Goal: Information Seeking & Learning: Learn about a topic

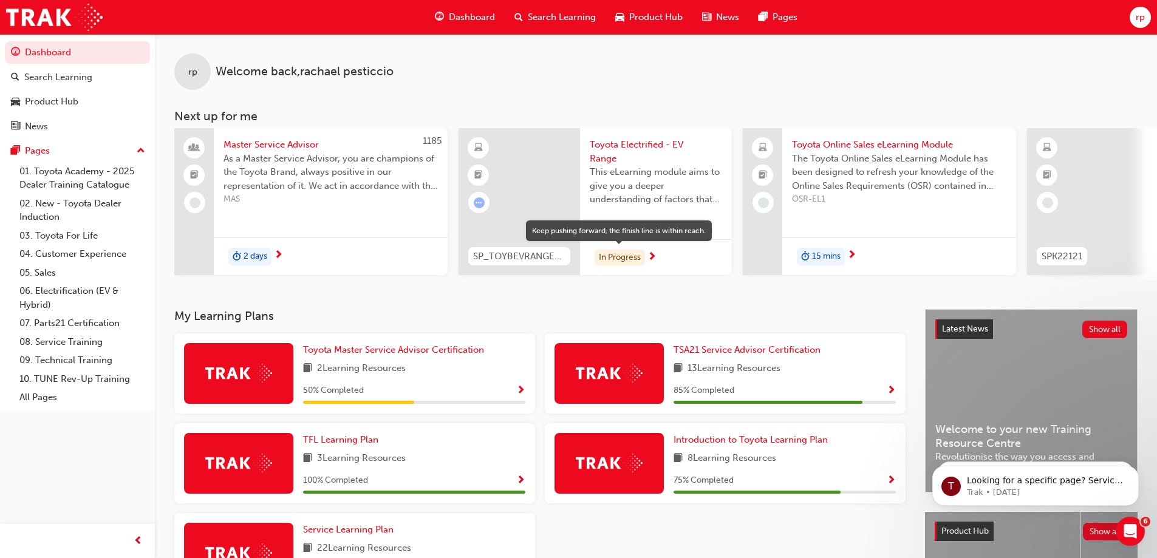
click at [628, 256] on div "In Progress" at bounding box center [619, 258] width 50 height 16
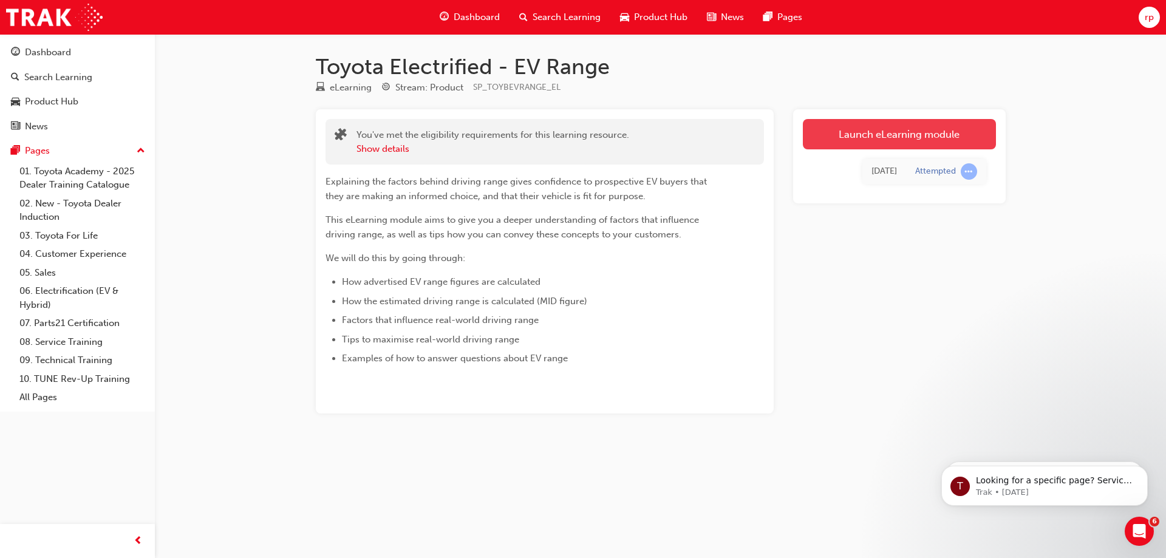
click at [901, 132] on link "Launch eLearning module" at bounding box center [899, 134] width 193 height 30
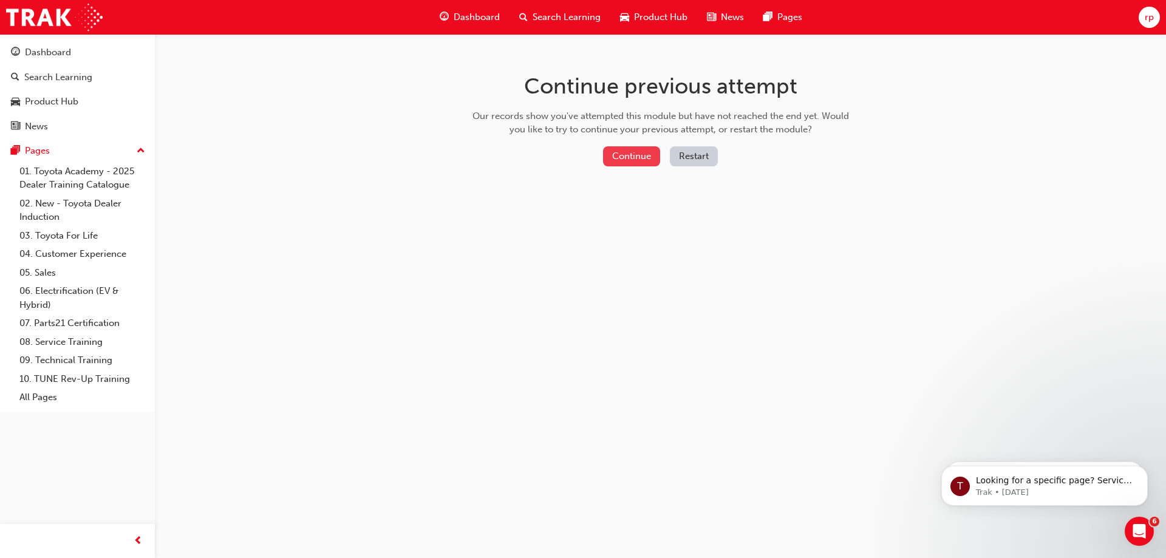
click at [644, 157] on button "Continue" at bounding box center [631, 156] width 57 height 20
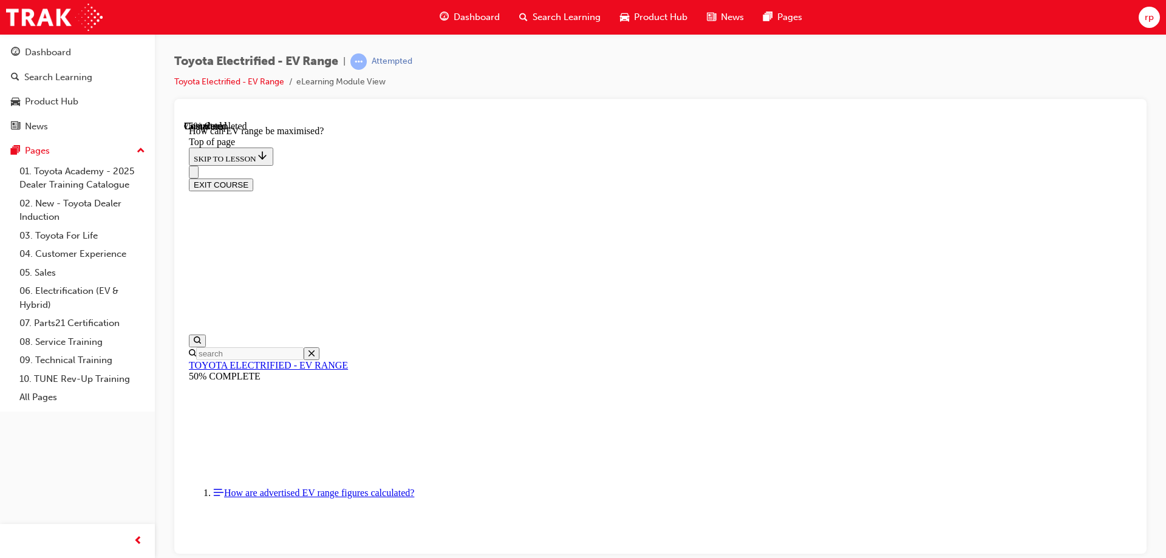
scroll to position [220, 0]
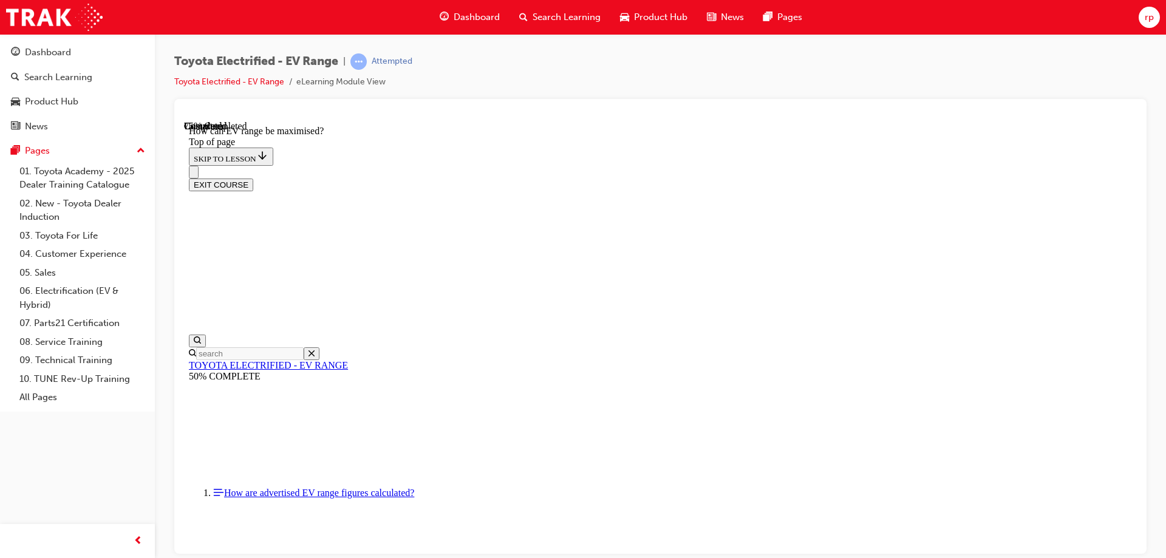
scroll to position [706, 0]
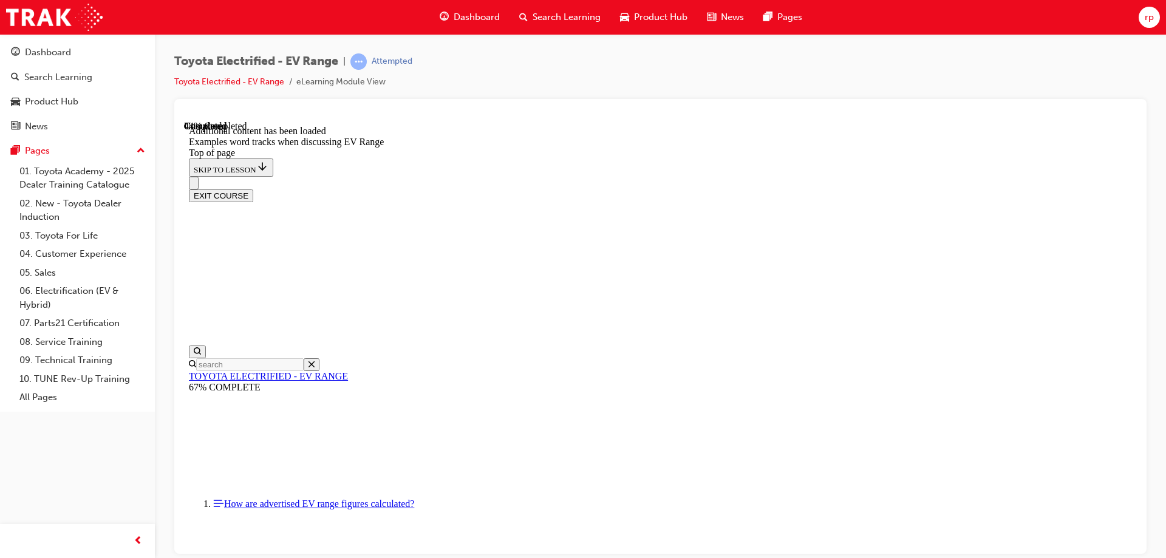
scroll to position [948, 0]
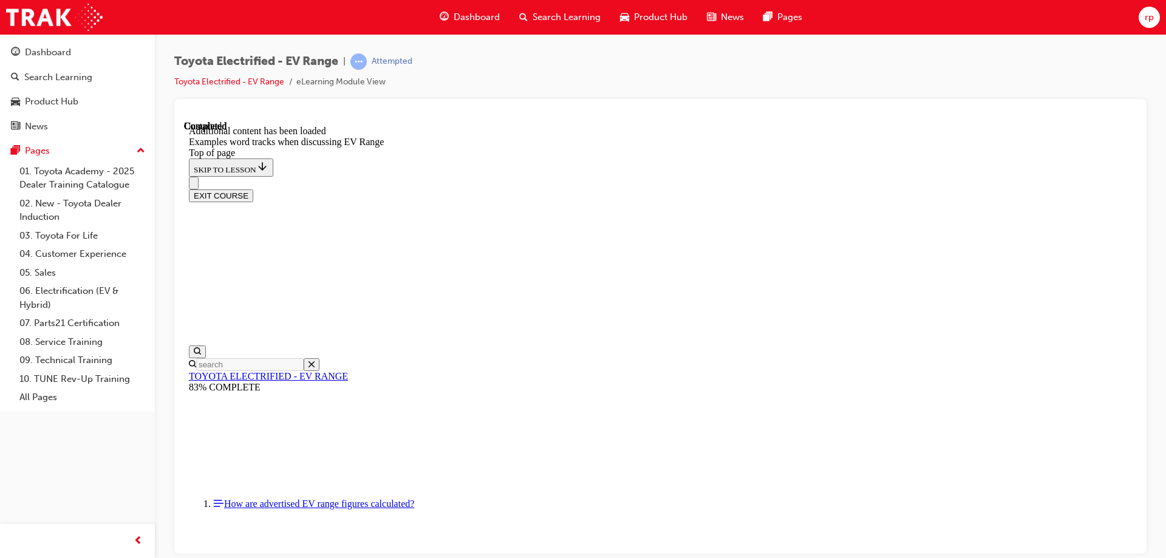
scroll to position [1745, 0]
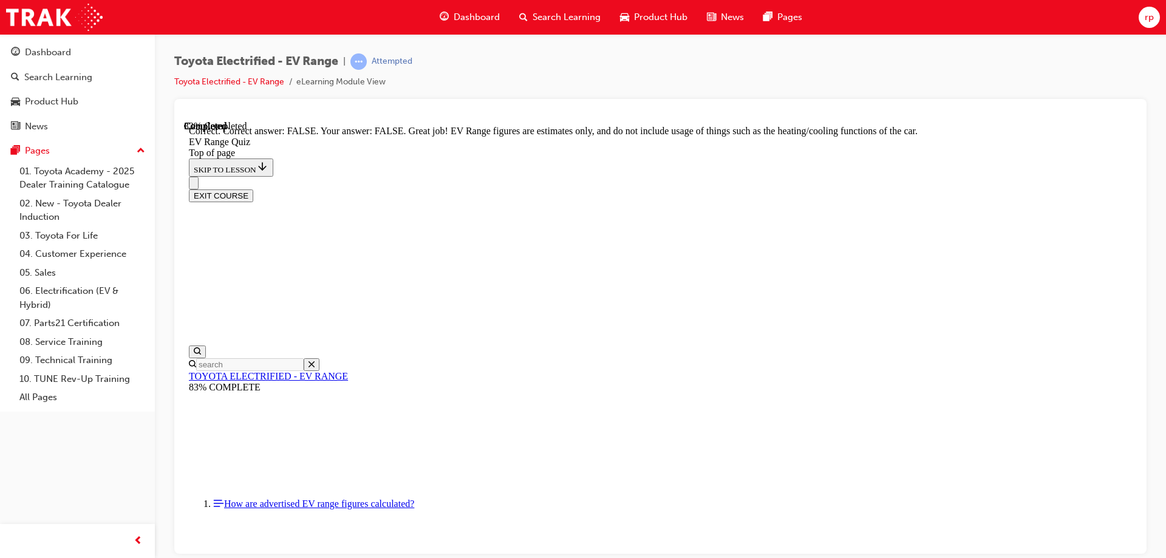
scroll to position [217, 0]
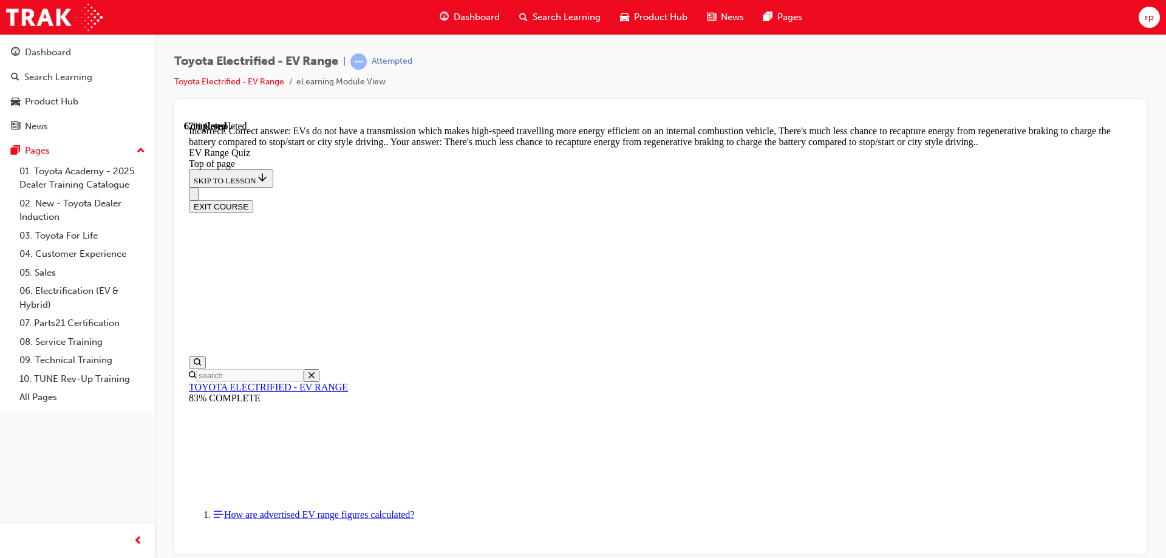
scroll to position [297, 0]
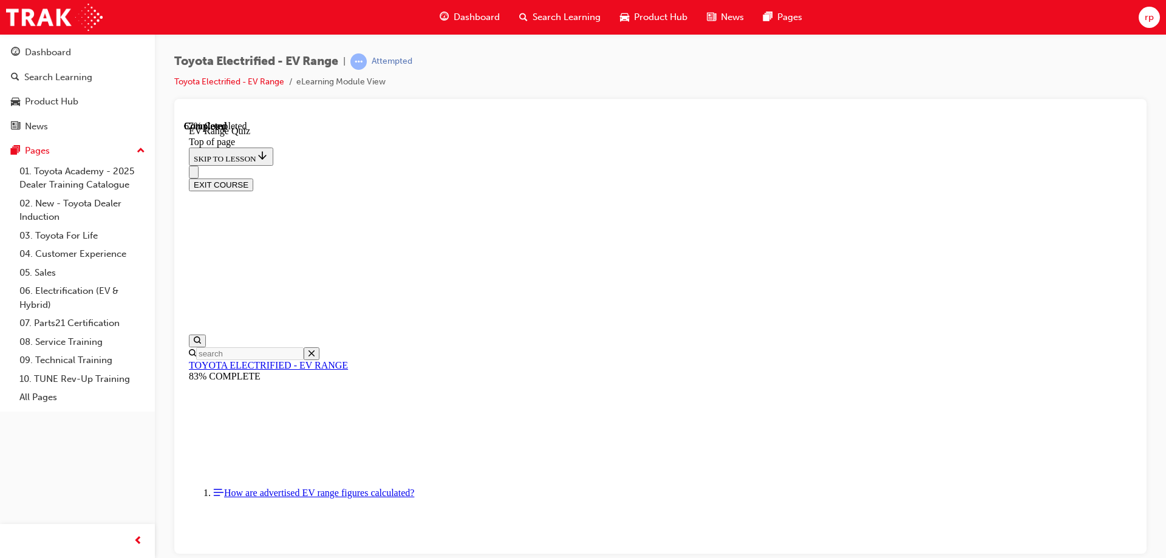
scroll to position [158, 0]
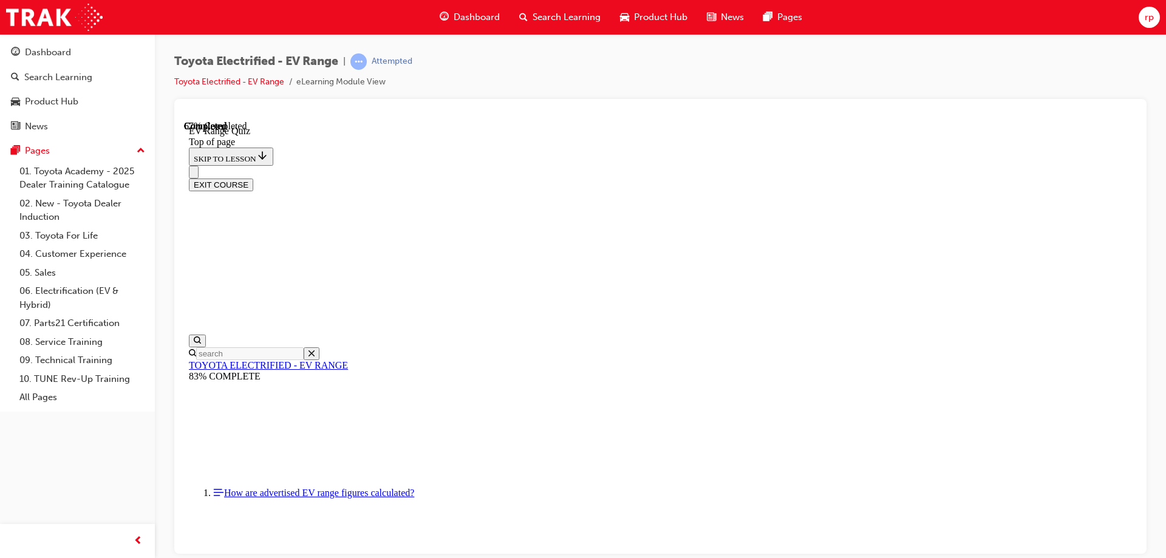
scroll to position [312, 0]
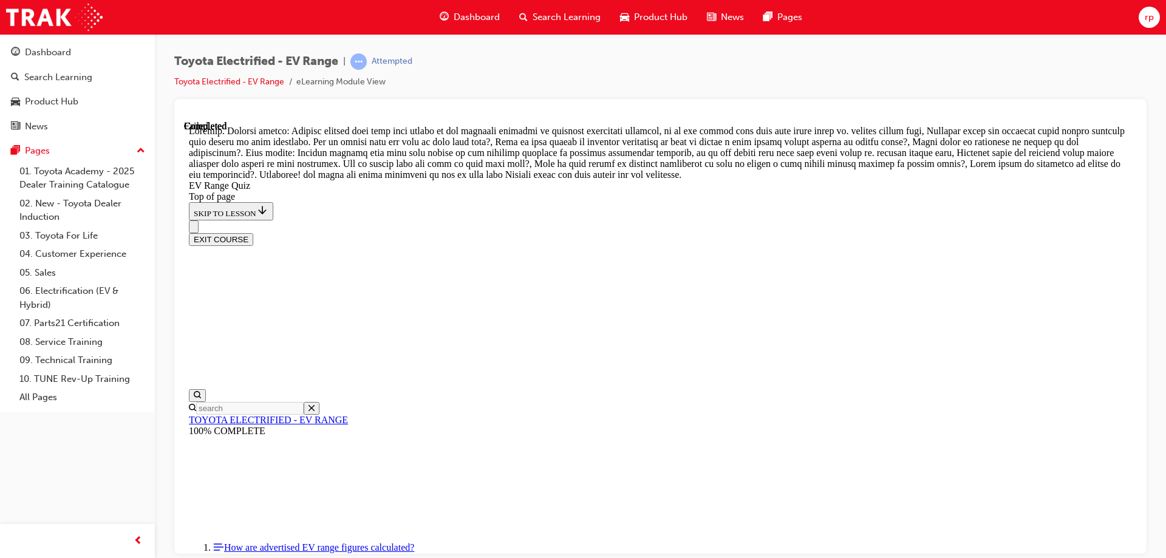
scroll to position [425, 0]
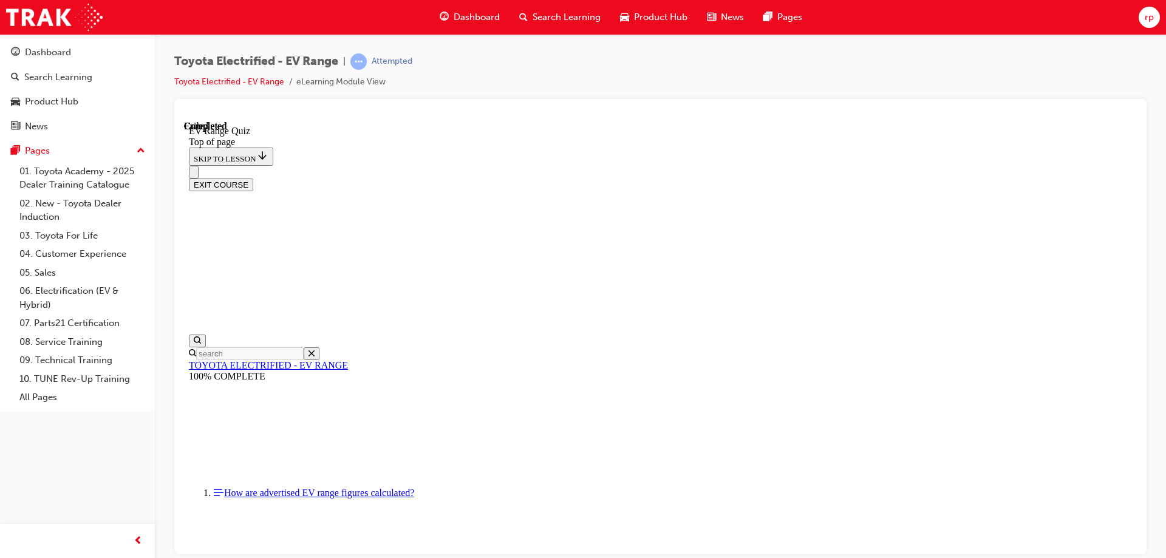
scroll to position [187, 0]
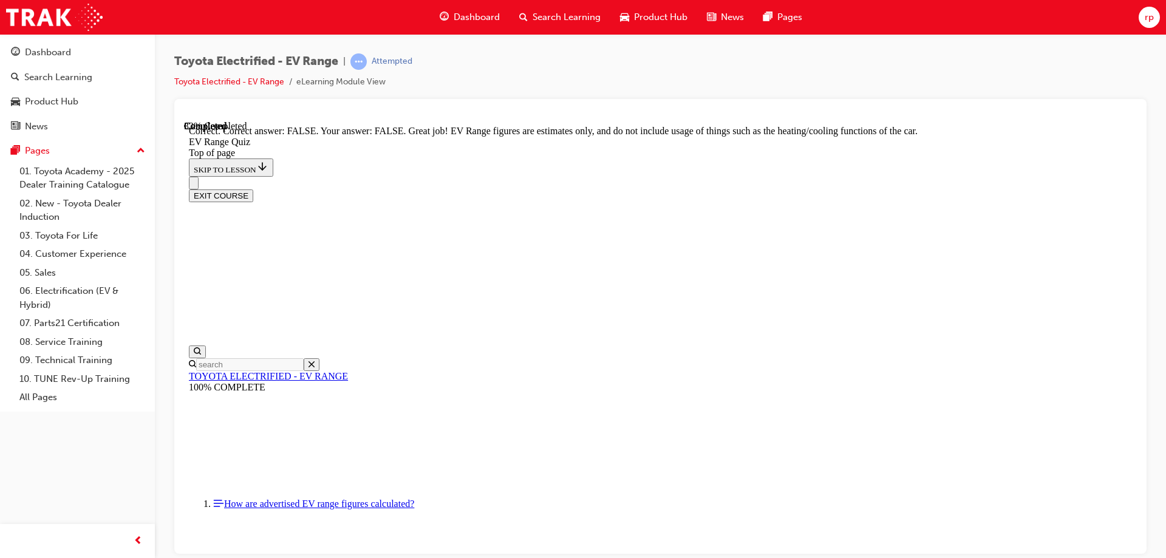
scroll to position [217, 0]
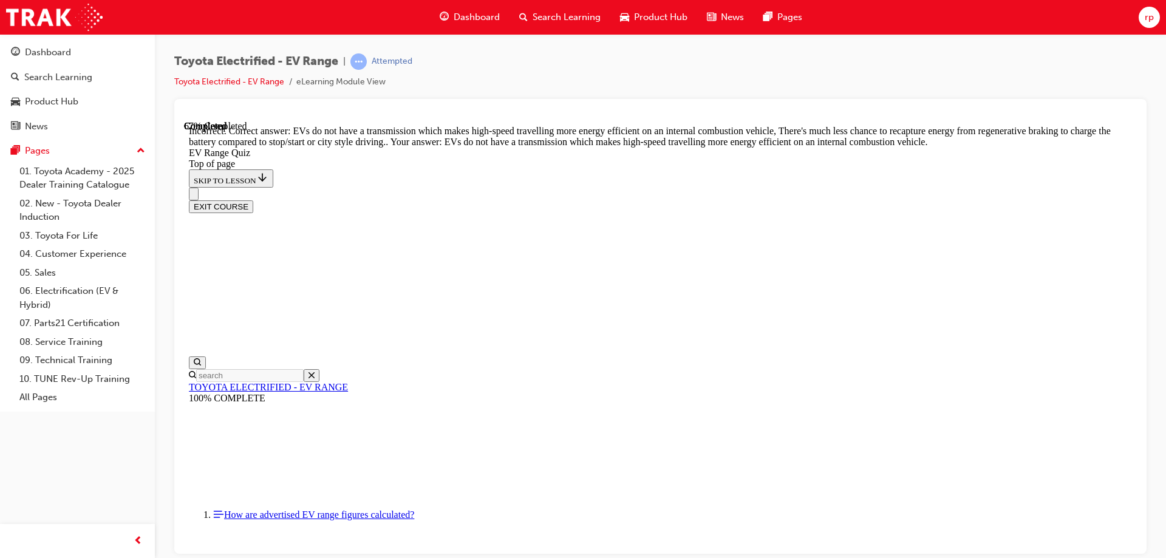
scroll to position [297, 0]
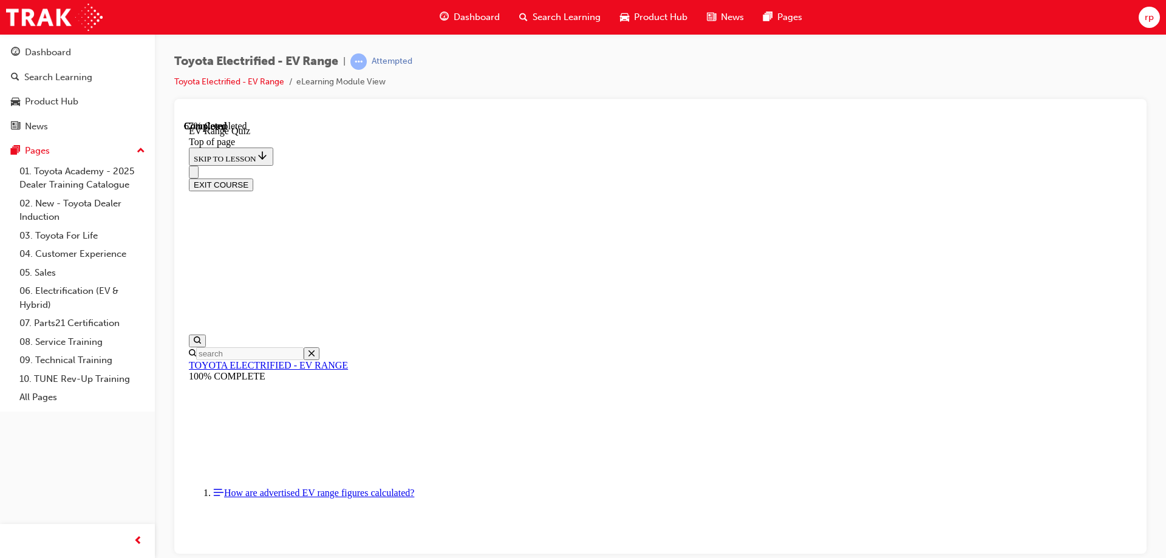
scroll to position [219, 0]
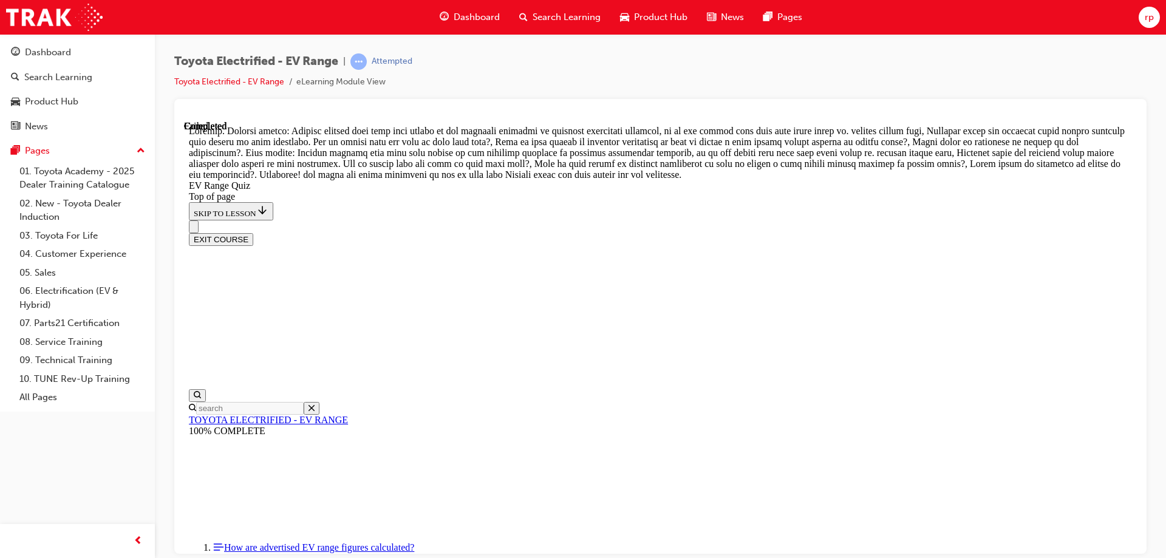
scroll to position [425, 0]
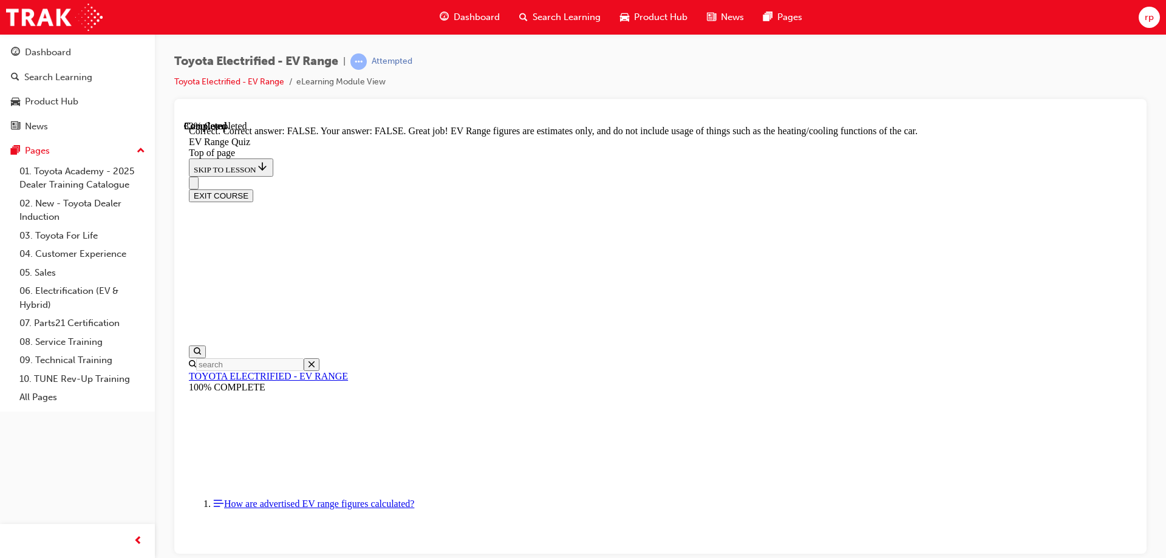
scroll to position [217, 0]
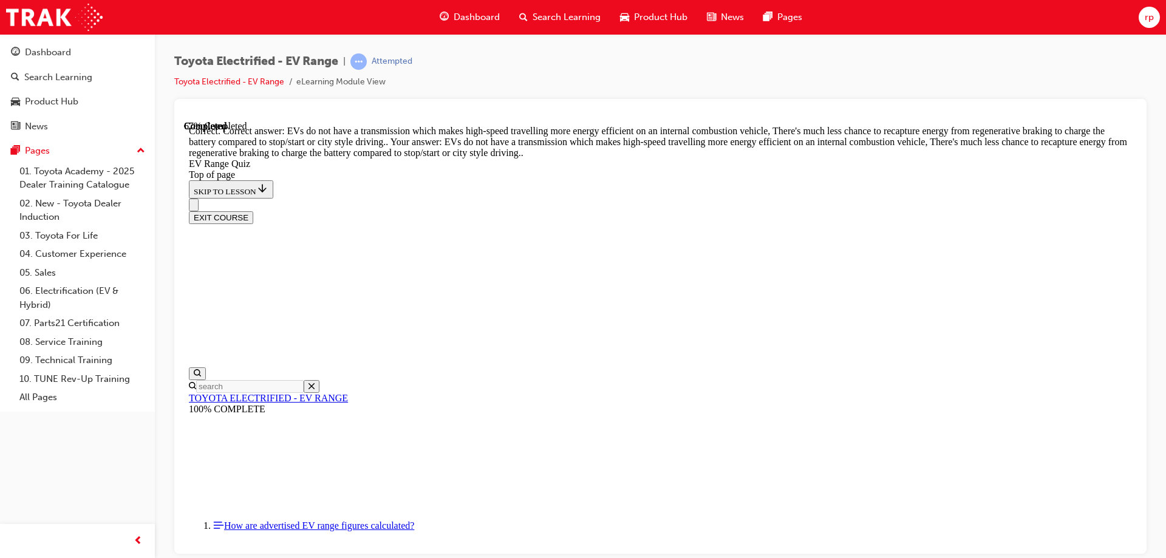
scroll to position [297, 0]
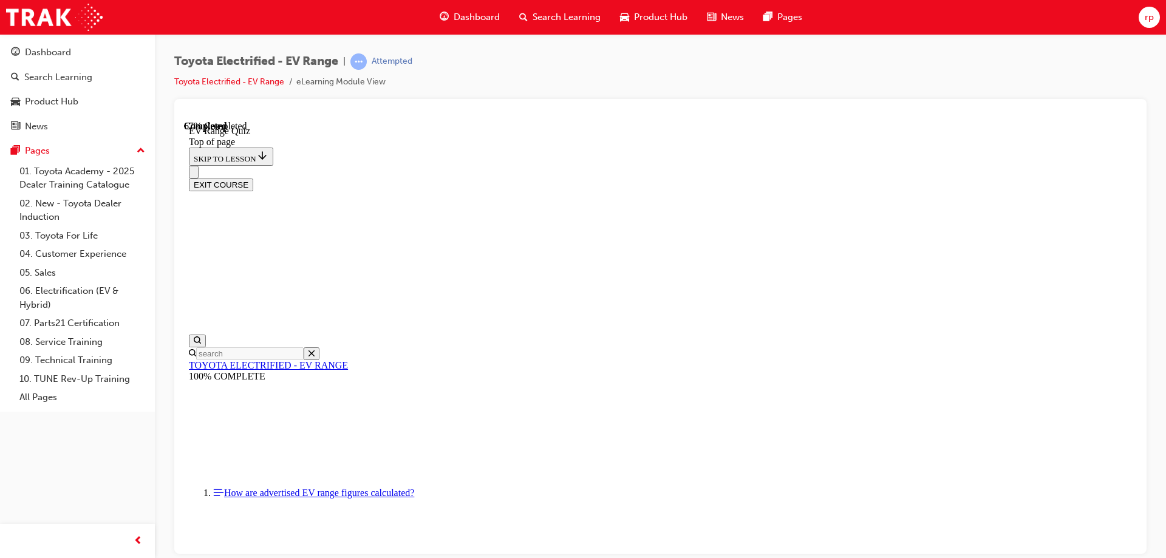
scroll to position [312, 0]
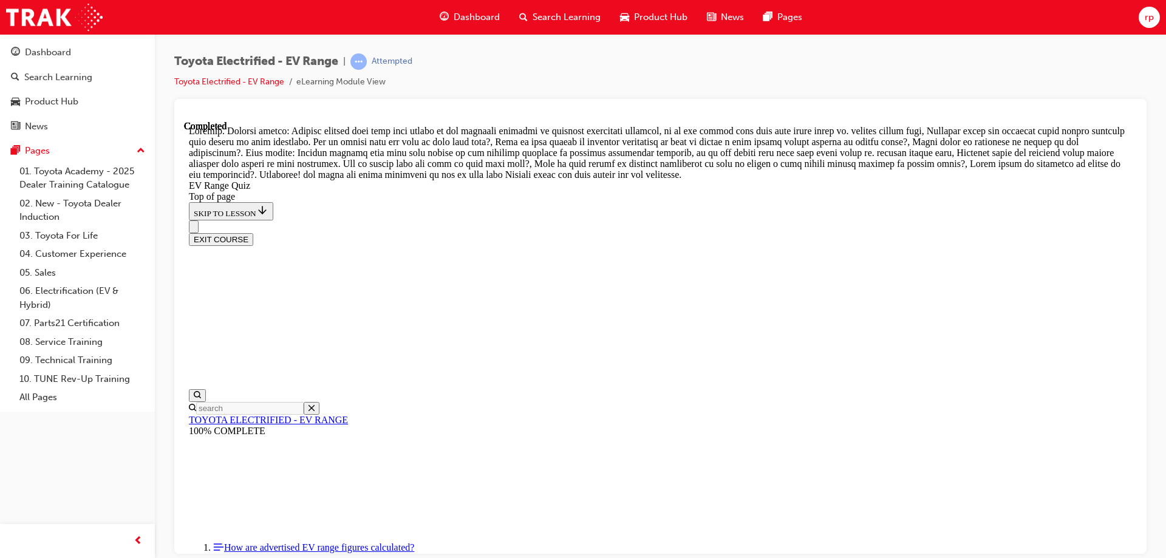
scroll to position [425, 0]
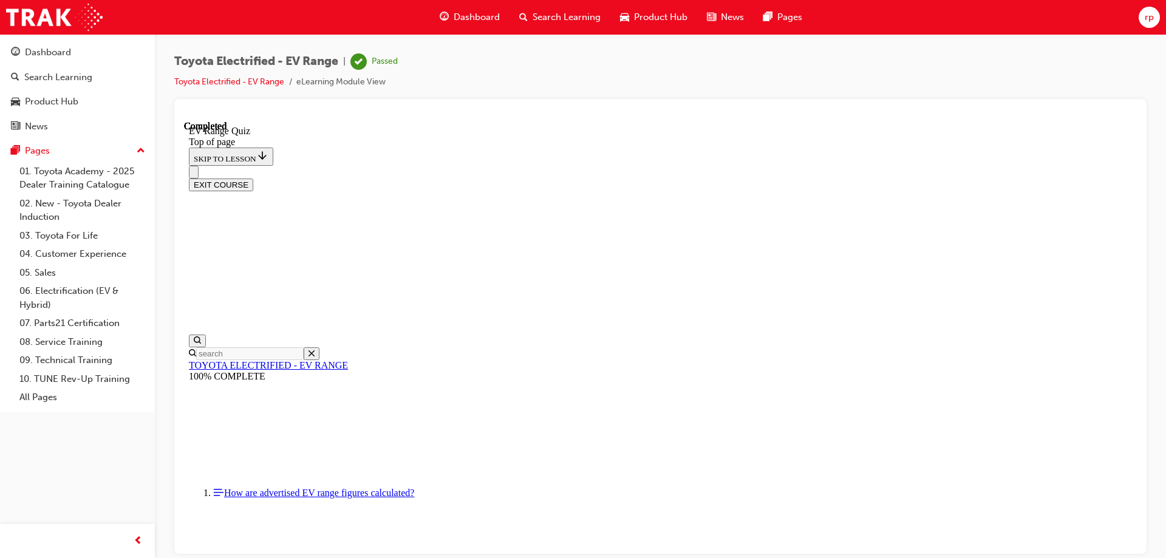
scroll to position [187, 0]
click at [253, 178] on button "EXIT COURSE" at bounding box center [221, 184] width 64 height 13
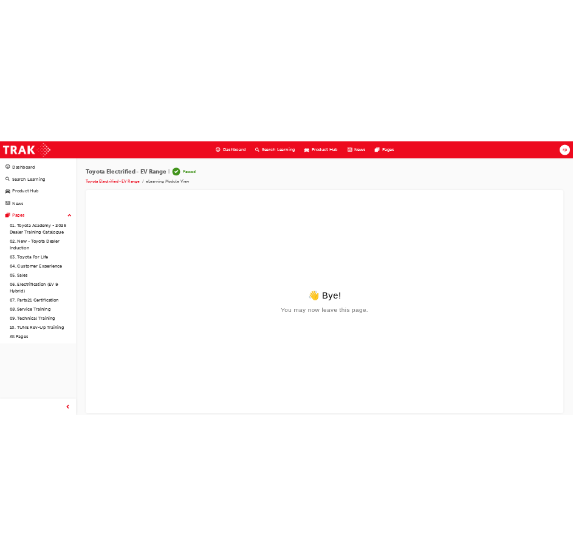
scroll to position [0, 0]
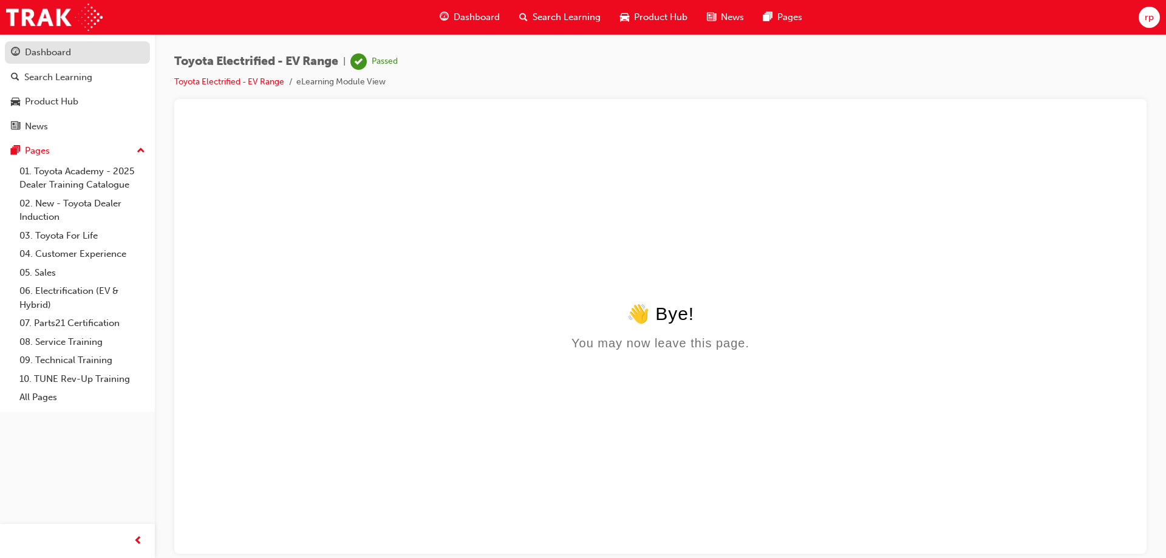
click at [44, 53] on div "Dashboard" at bounding box center [48, 53] width 46 height 14
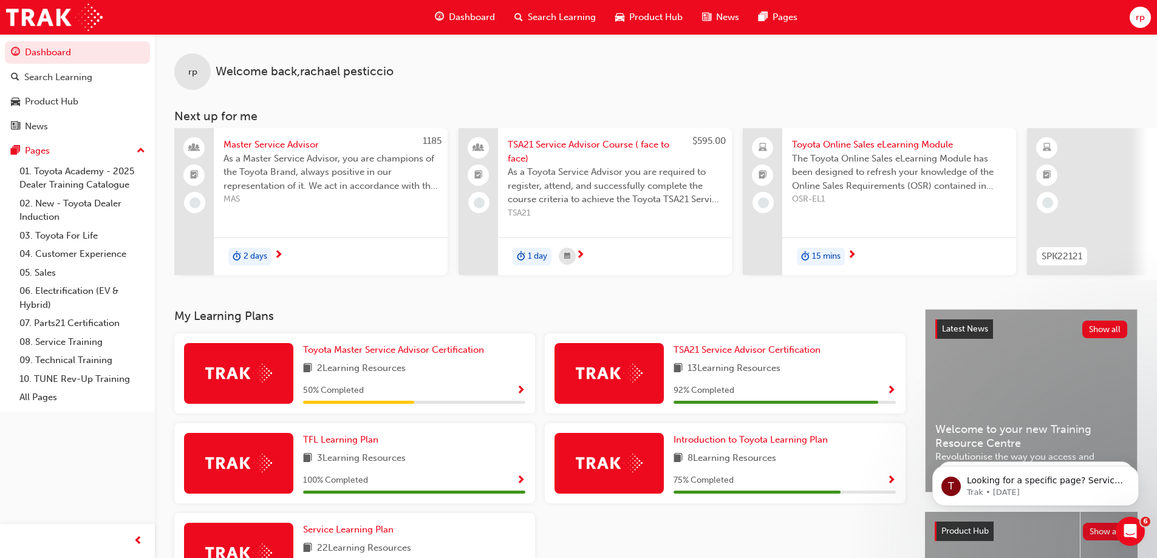
click at [1138, 12] on span "rp" at bounding box center [1139, 17] width 9 height 14
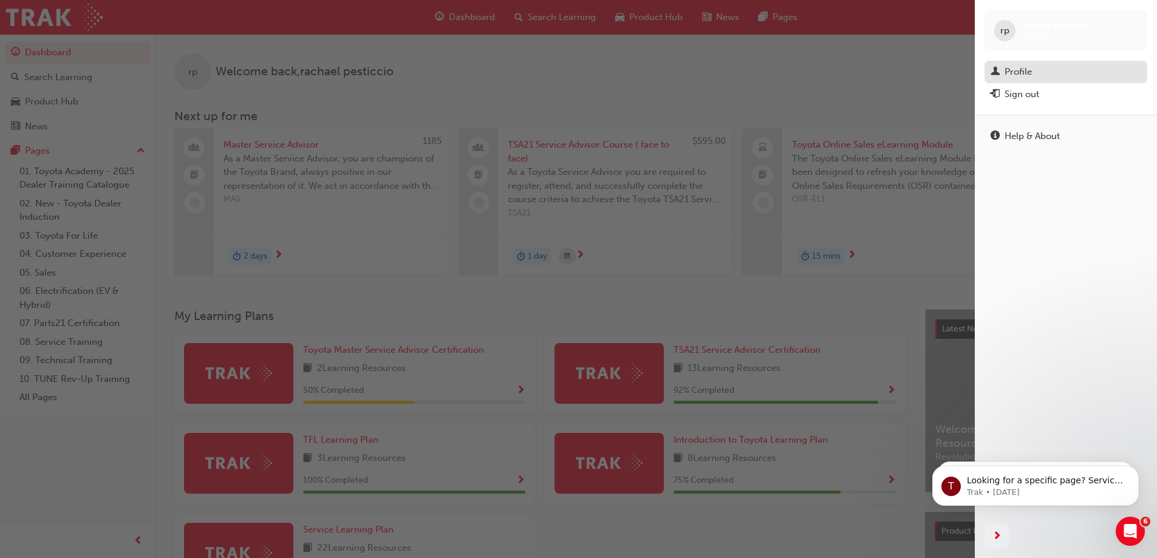
click at [1056, 66] on div "Profile" at bounding box center [1065, 71] width 151 height 15
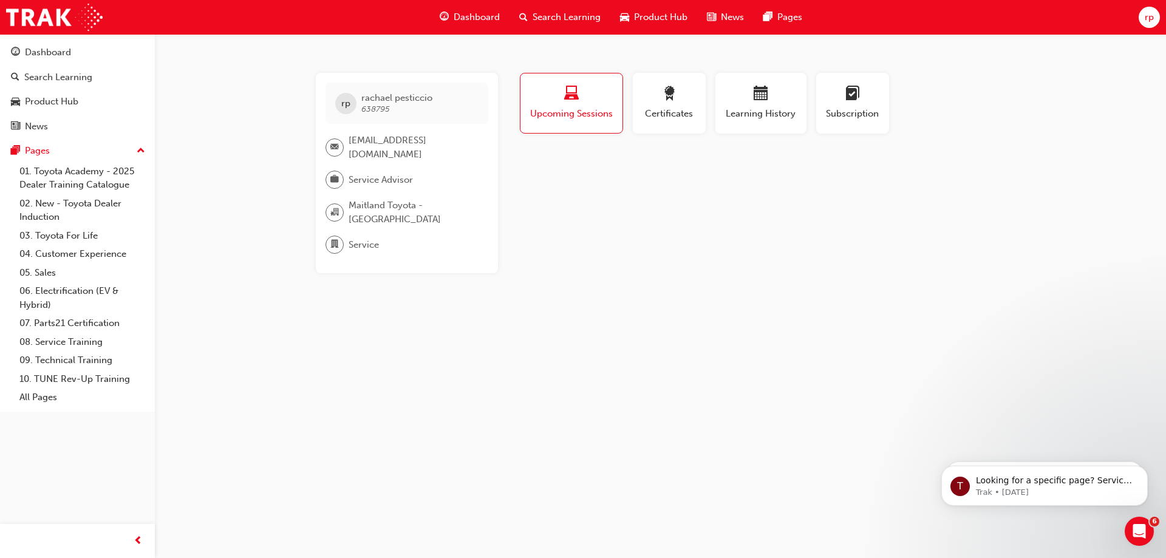
click at [588, 113] on span "Upcoming Sessions" at bounding box center [571, 114] width 84 height 14
click at [669, 121] on button "Certificates" at bounding box center [669, 103] width 73 height 61
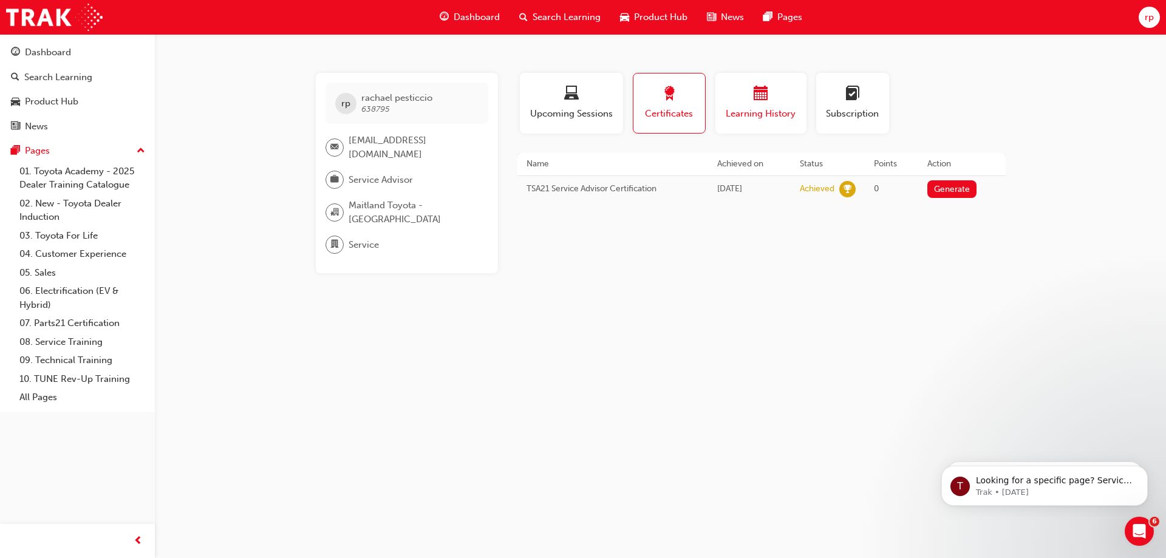
click at [768, 107] on span "Learning History" at bounding box center [760, 114] width 73 height 14
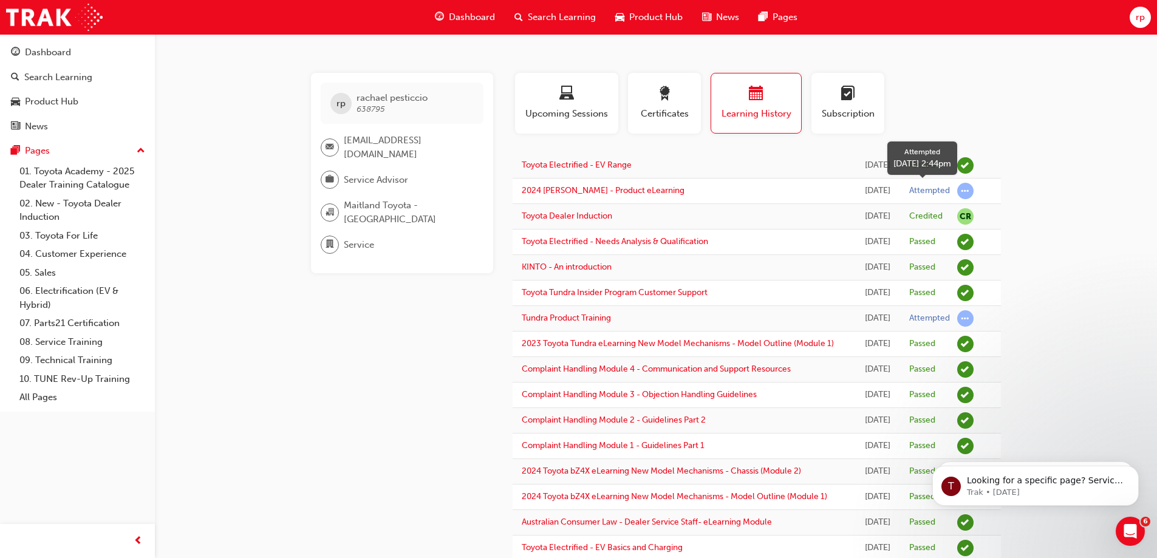
click at [966, 190] on span "learningRecordVerb_ATTEMPT-icon" at bounding box center [965, 191] width 16 height 16
click at [630, 189] on link "2024 [PERSON_NAME] - Product eLearning" at bounding box center [603, 190] width 163 height 10
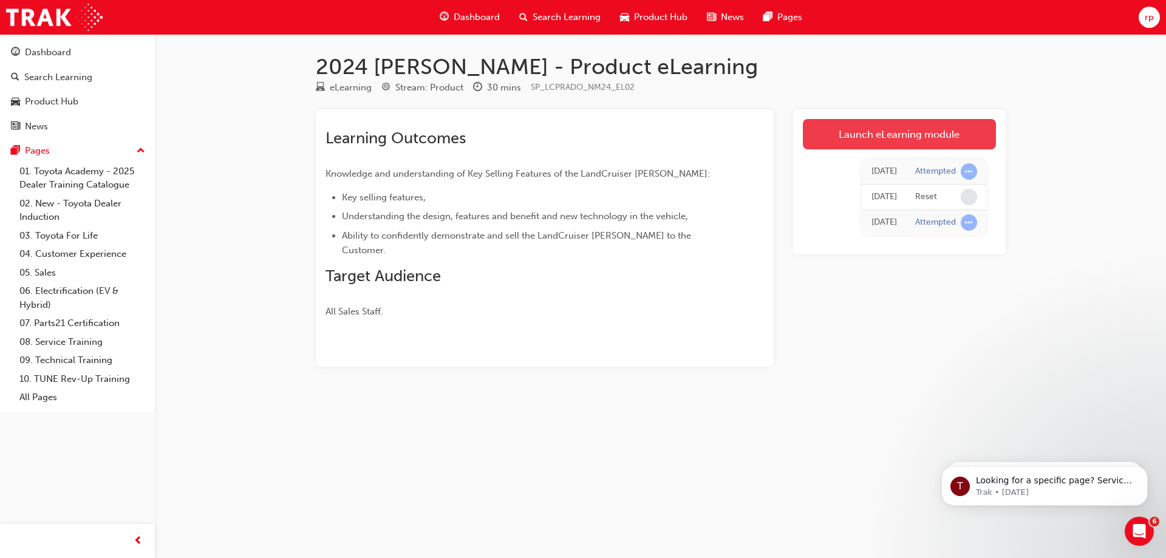
click at [876, 137] on link "Launch eLearning module" at bounding box center [899, 134] width 193 height 30
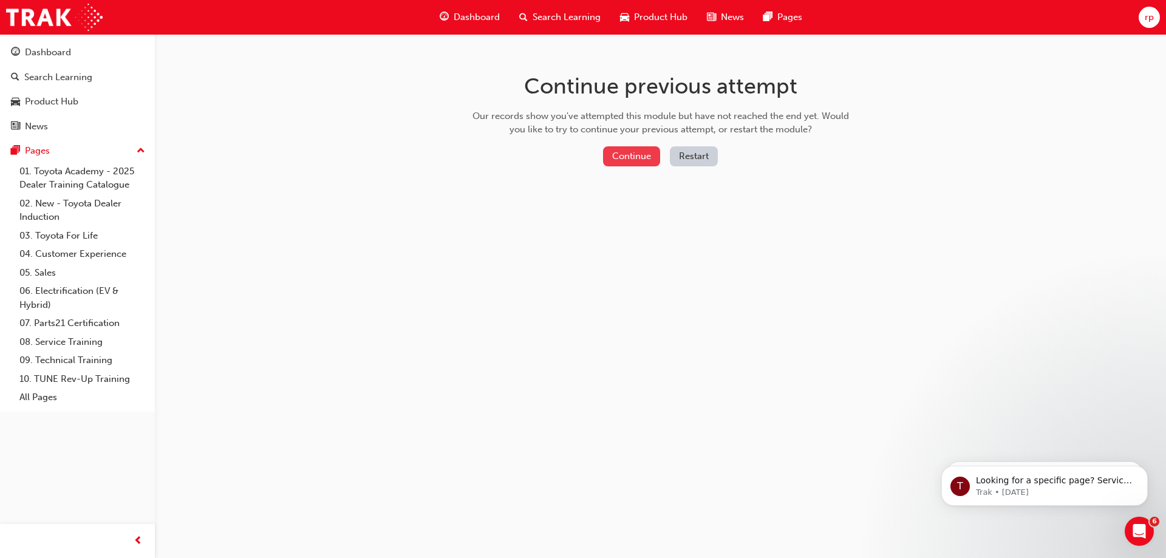
click at [628, 162] on button "Continue" at bounding box center [631, 156] width 57 height 20
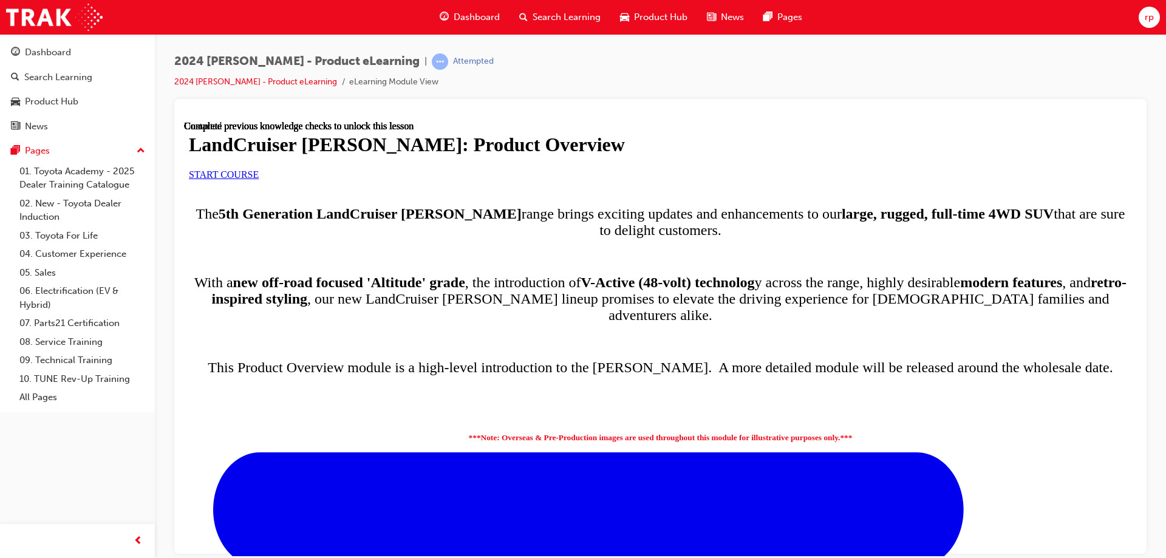
scroll to position [121, 0]
click at [259, 179] on span "START COURSE" at bounding box center [224, 174] width 70 height 10
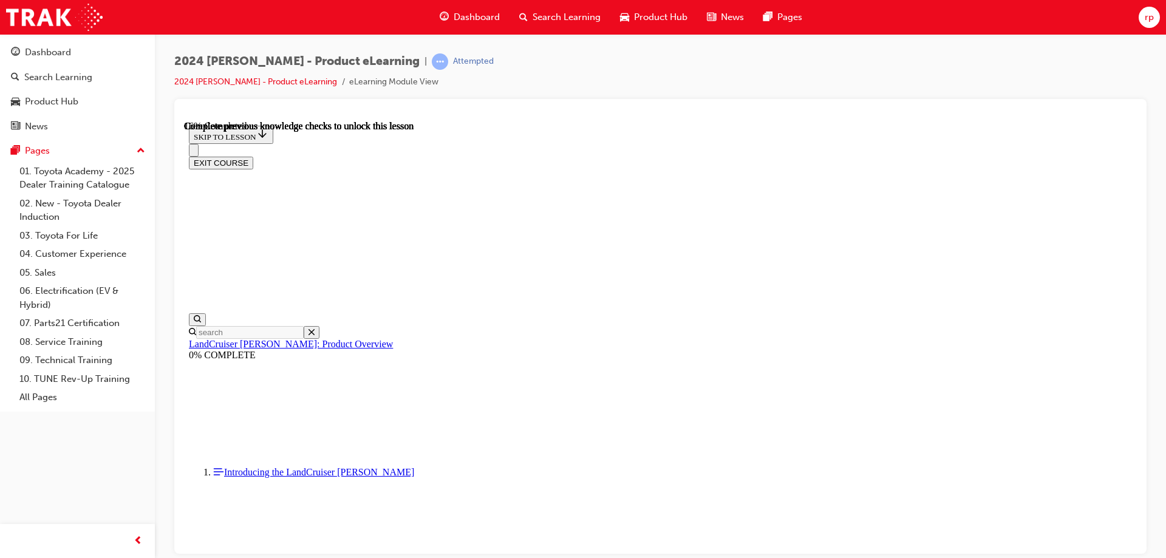
scroll to position [911, 0]
drag, startPoint x: 494, startPoint y: 534, endPoint x: 878, endPoint y: 540, distance: 383.8
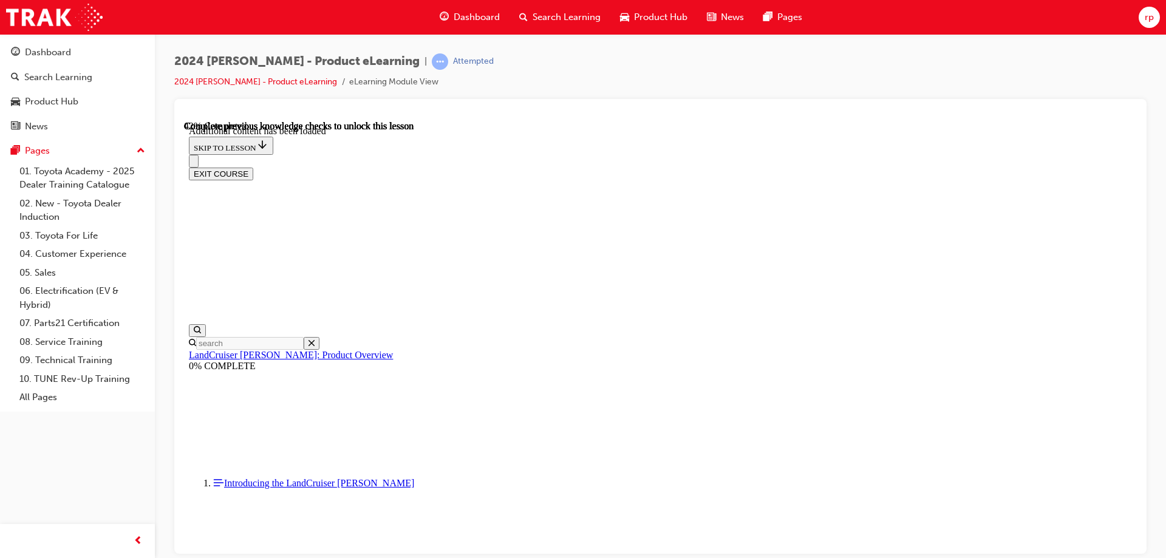
scroll to position [1553, 0]
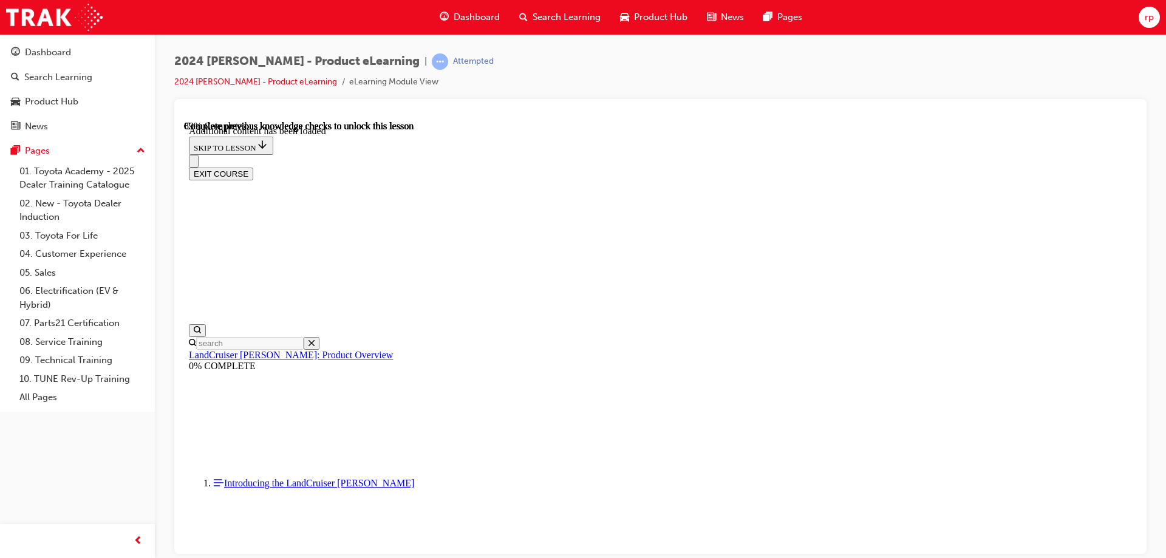
scroll to position [2544, 0]
radio input "true"
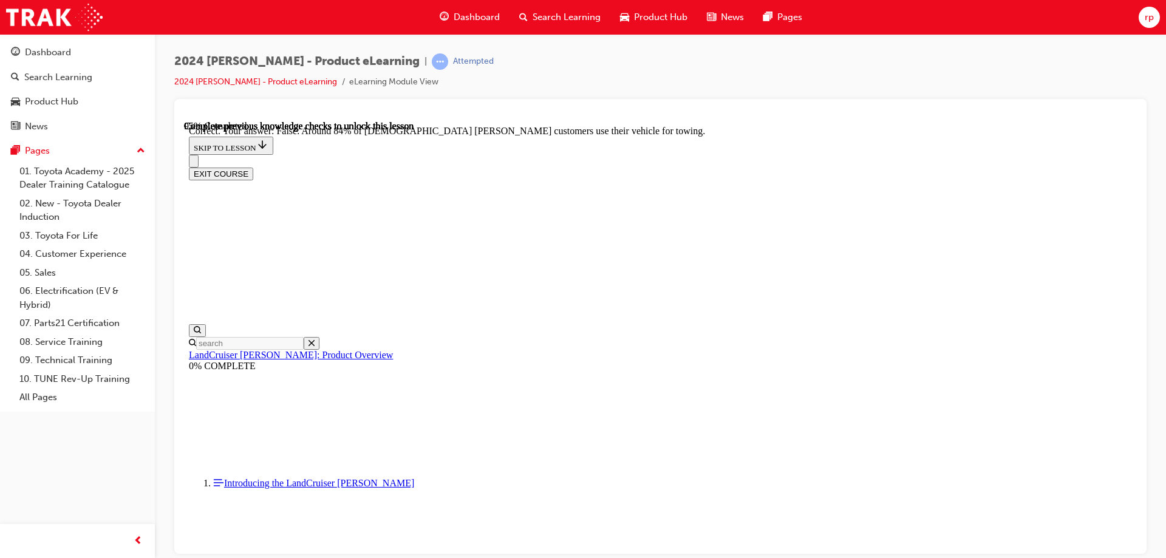
scroll to position [2726, 0]
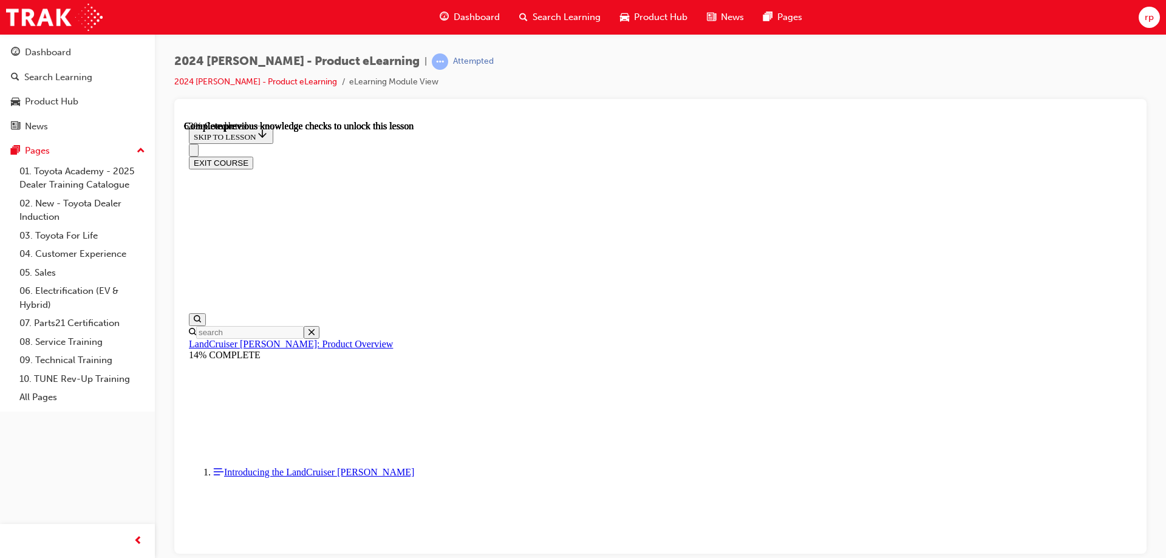
scroll to position [1567, 0]
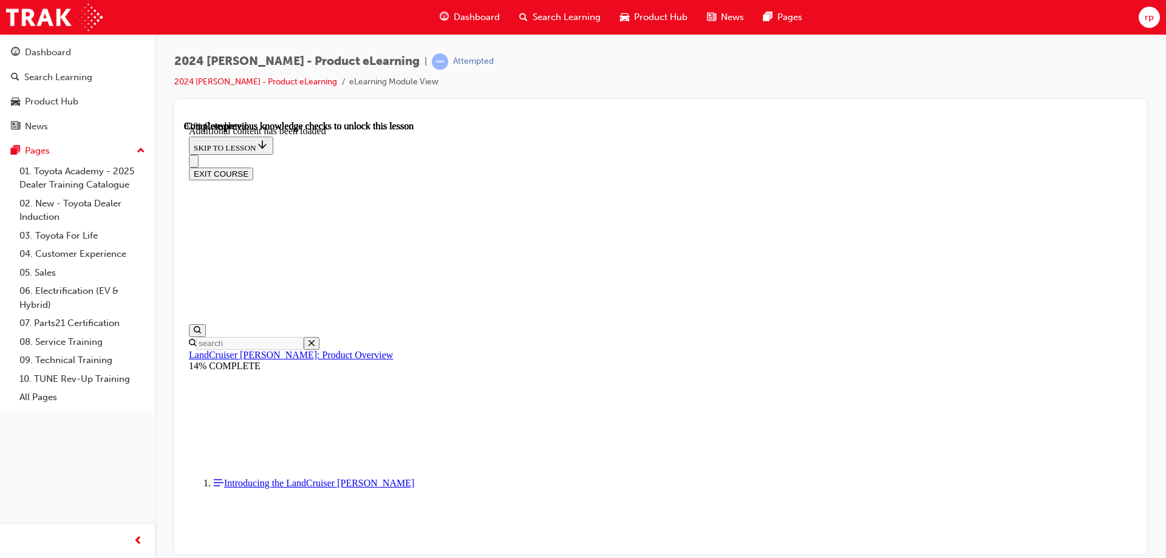
scroll to position [2115, 0]
radio input "true"
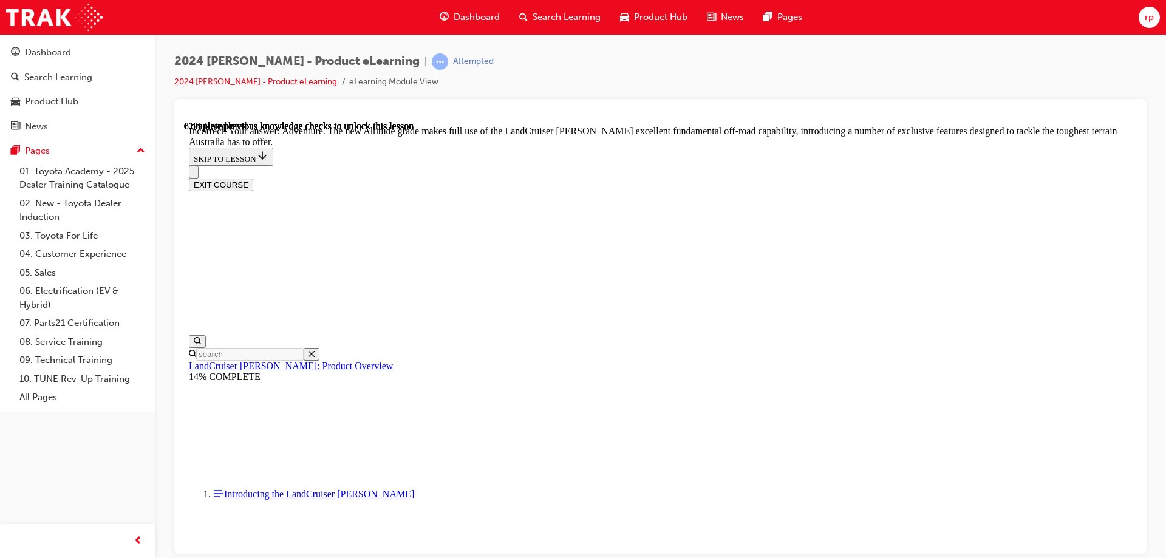
scroll to position [2325, 0]
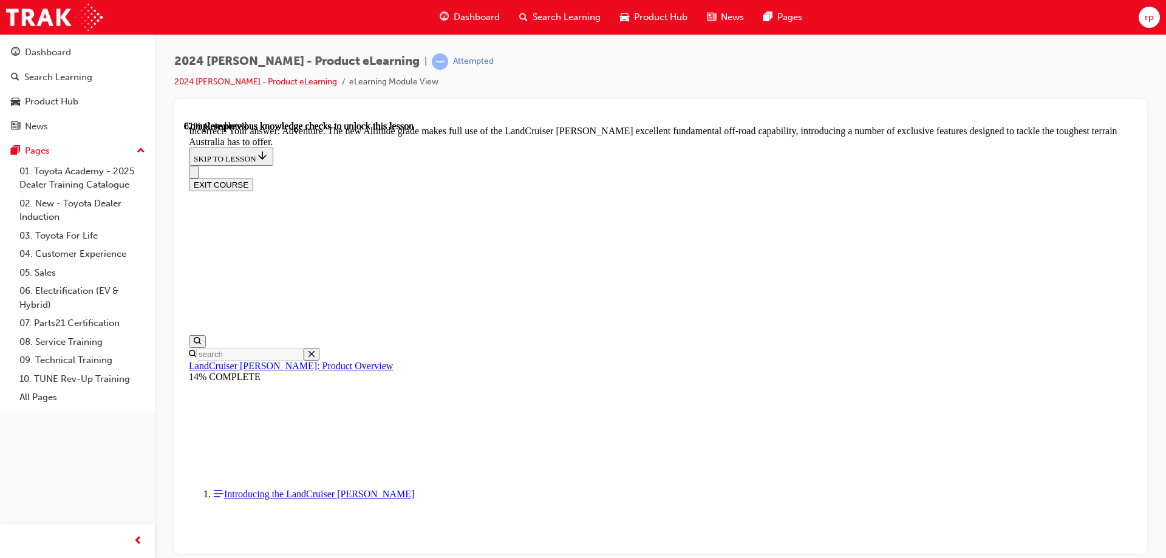
radio input "true"
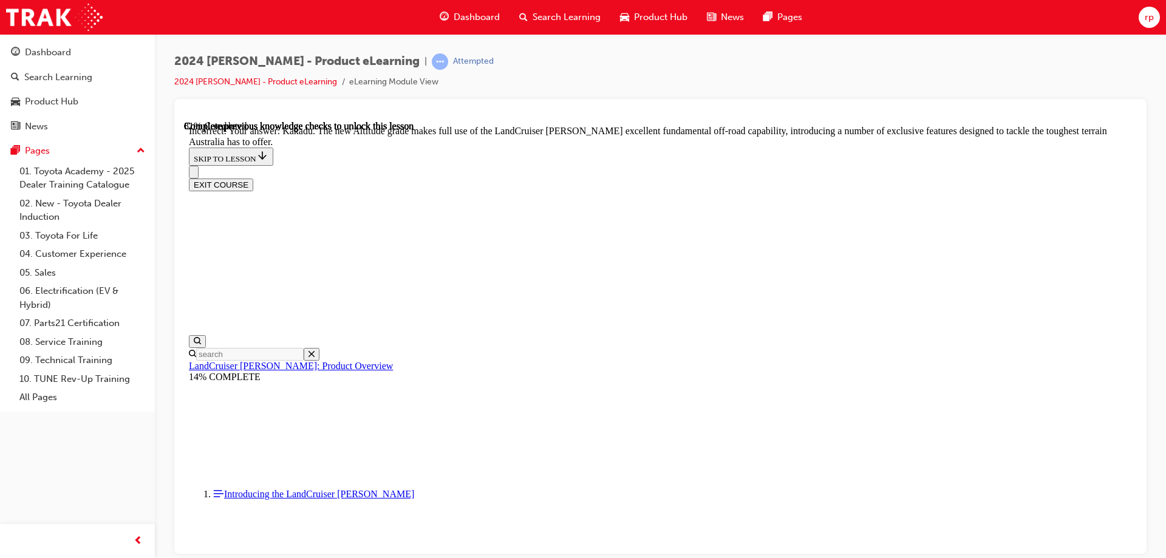
scroll to position [2228, 0]
radio input "true"
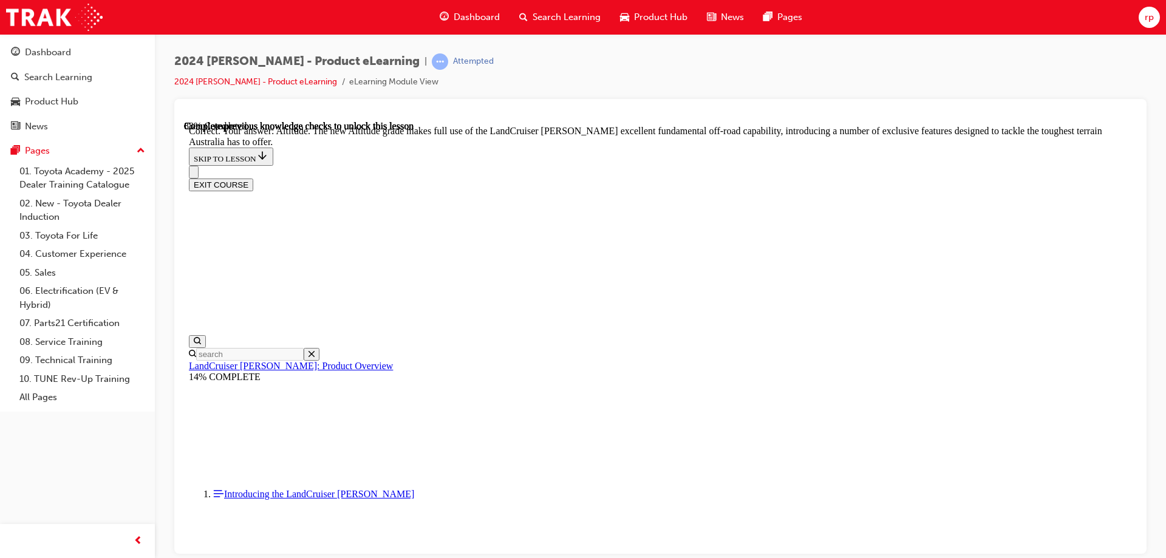
scroll to position [2653, 0]
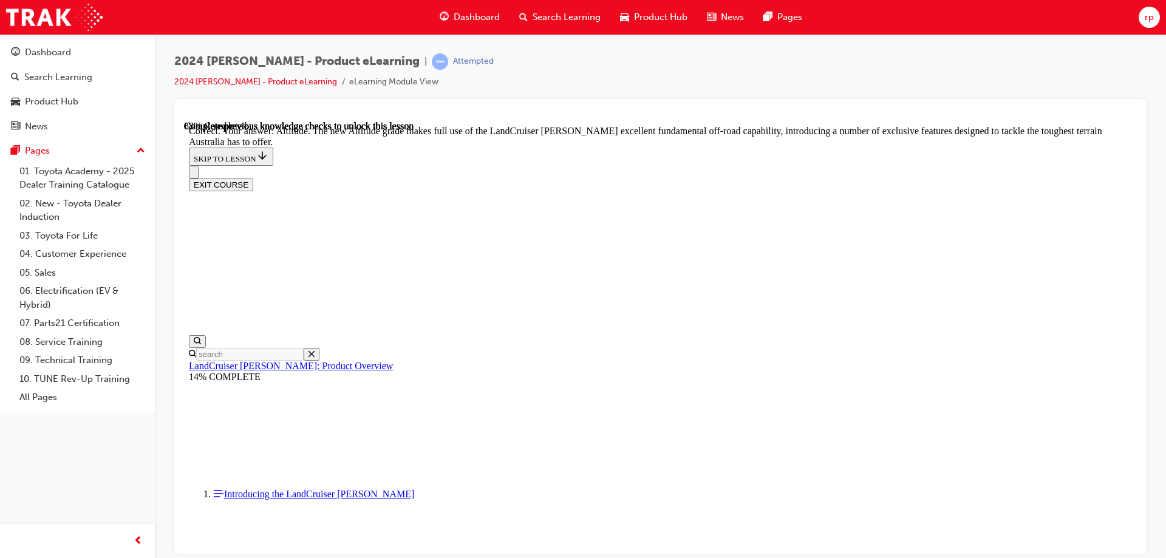
checkbox input "false"
checkbox input "true"
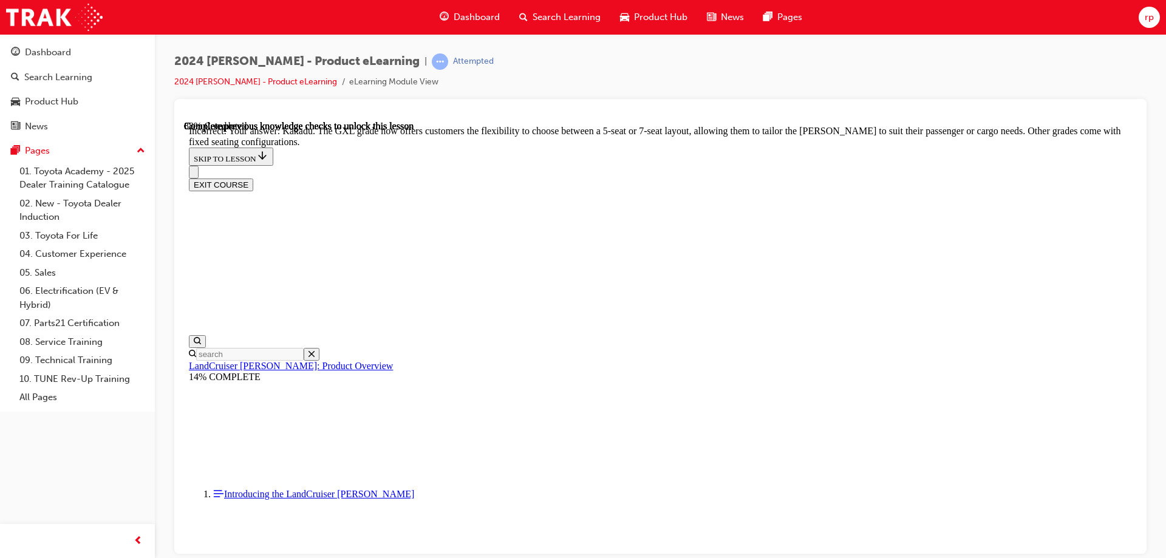
checkbox input "true"
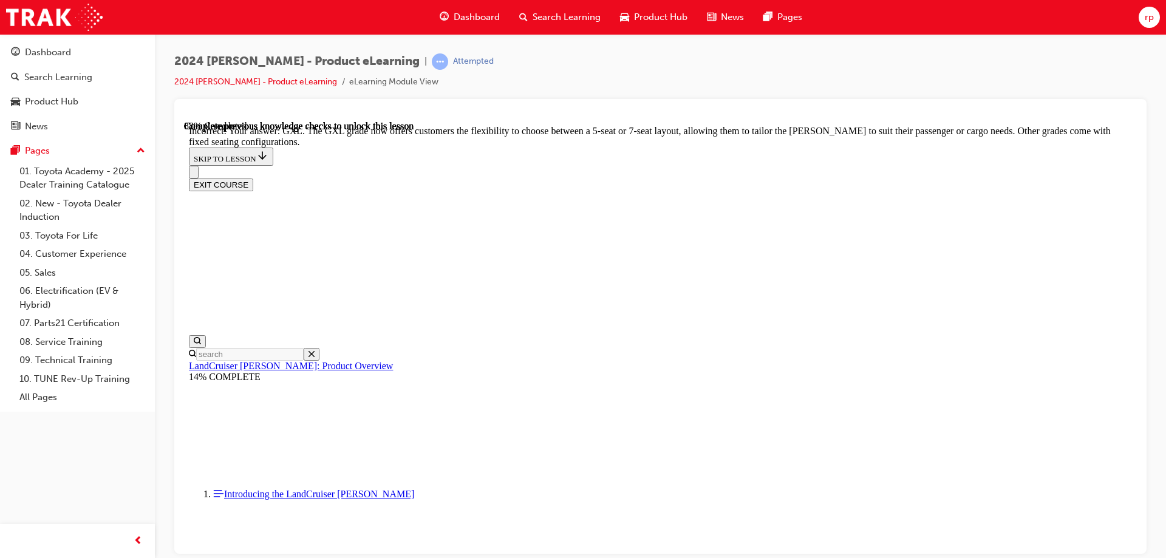
checkbox input "true"
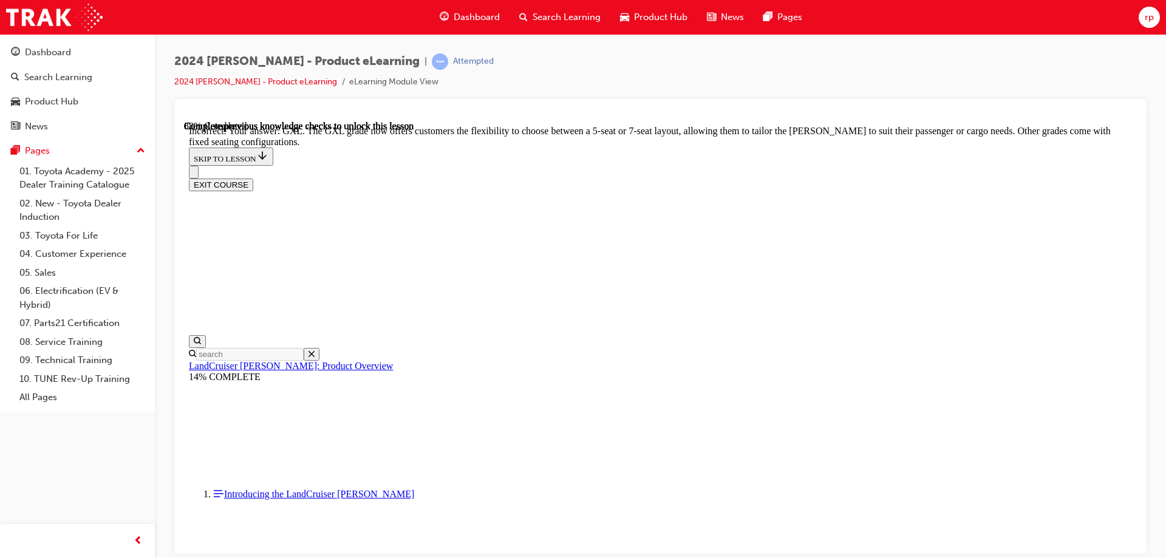
checkbox input "false"
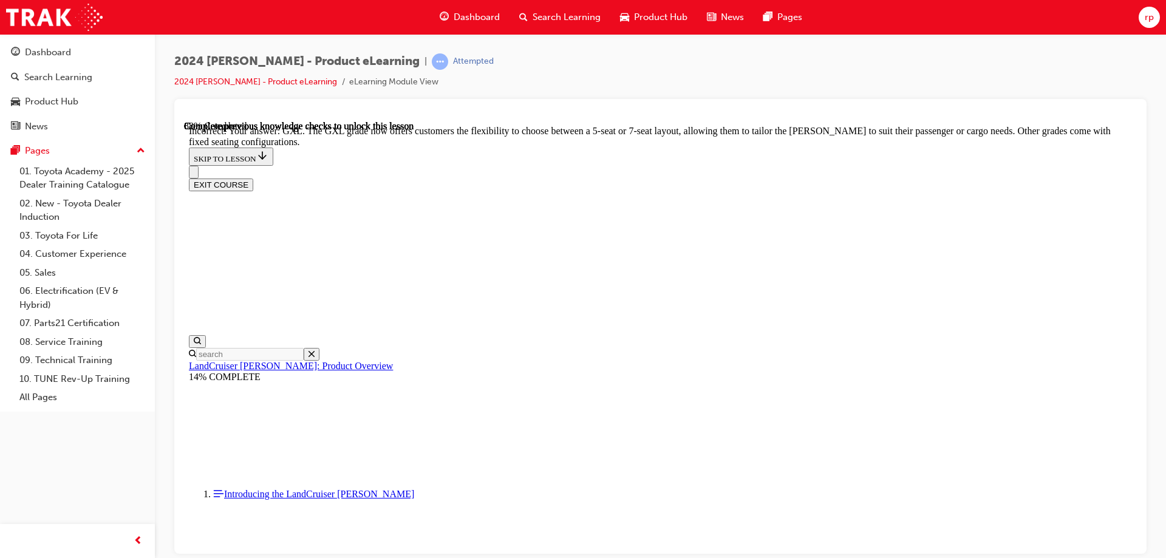
checkbox input "true"
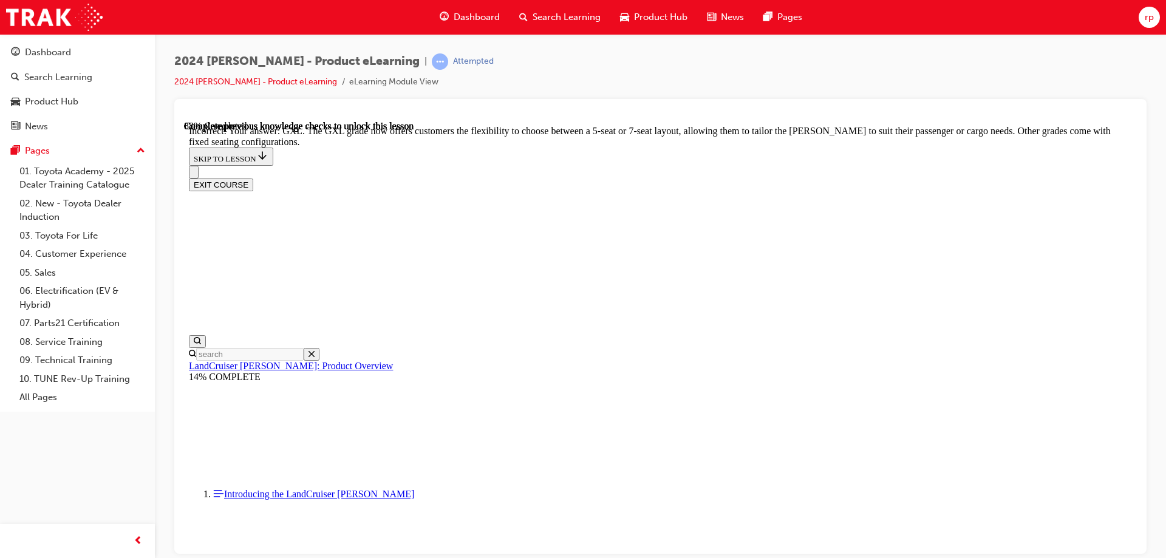
checkbox input "false"
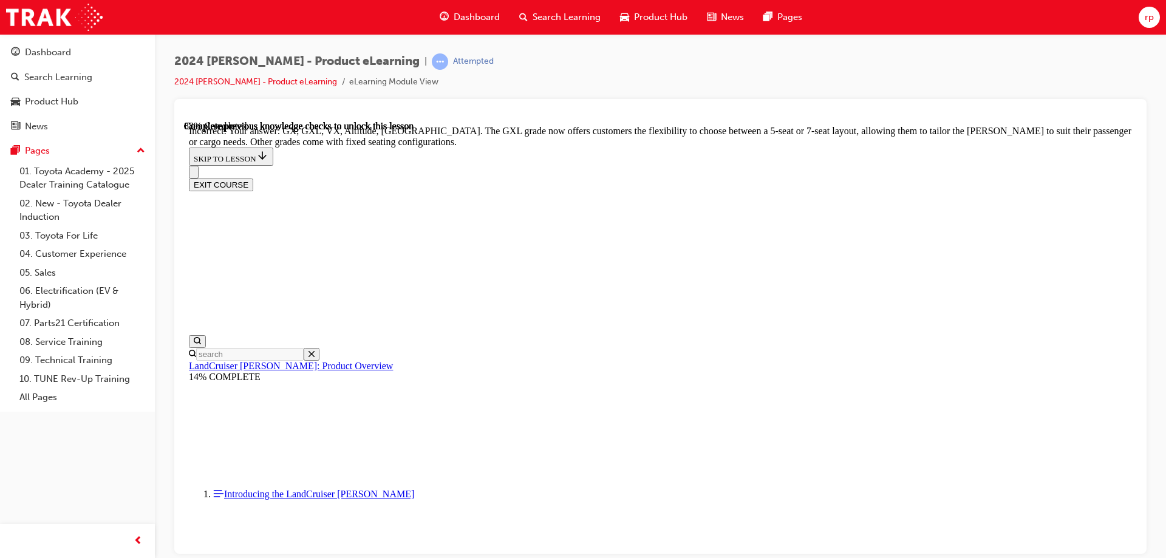
checkbox input "false"
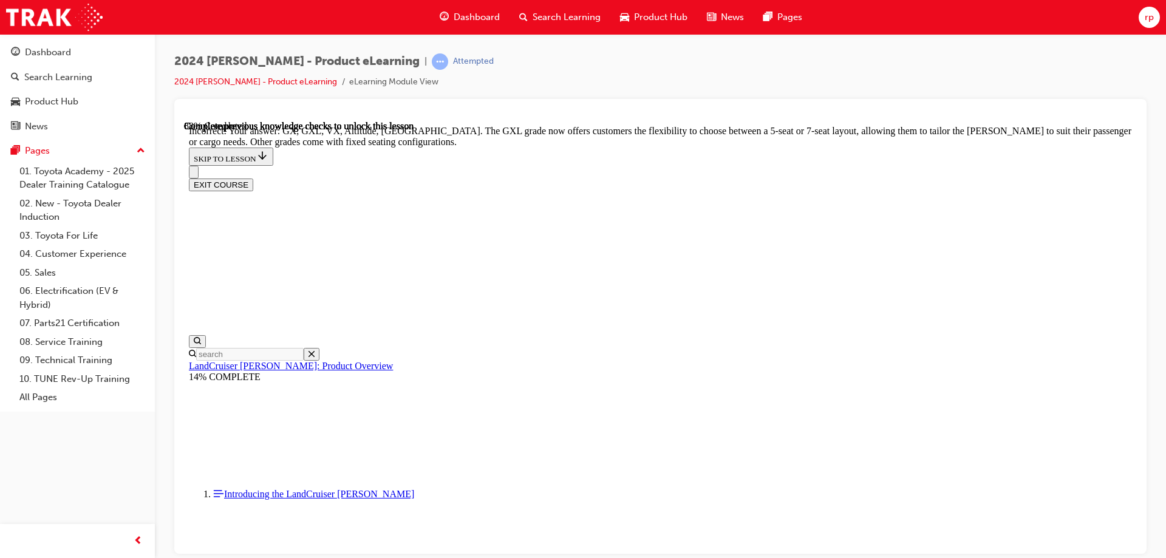
checkbox input "true"
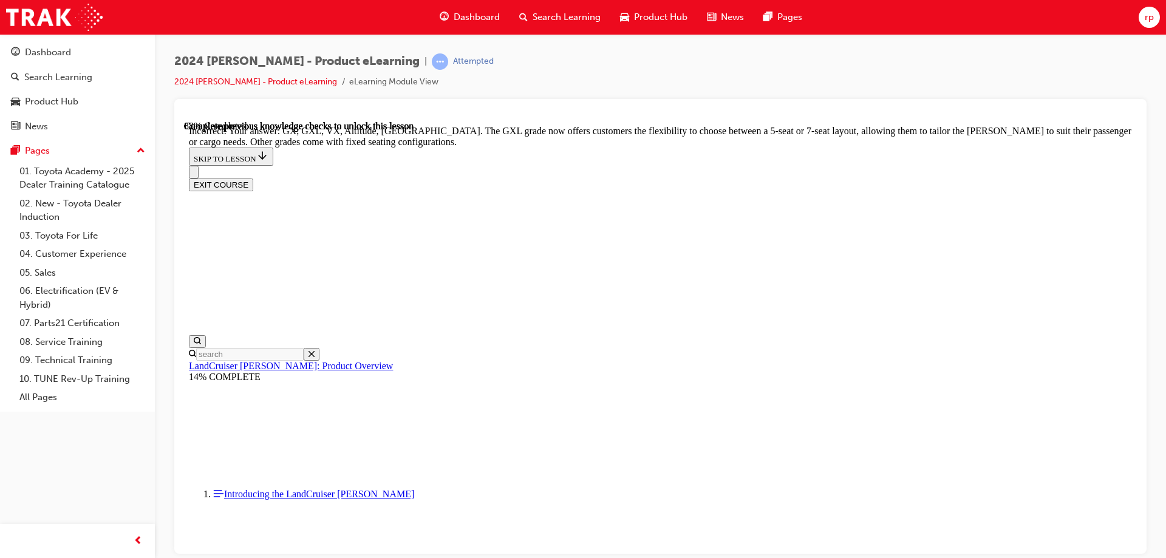
checkbox input "false"
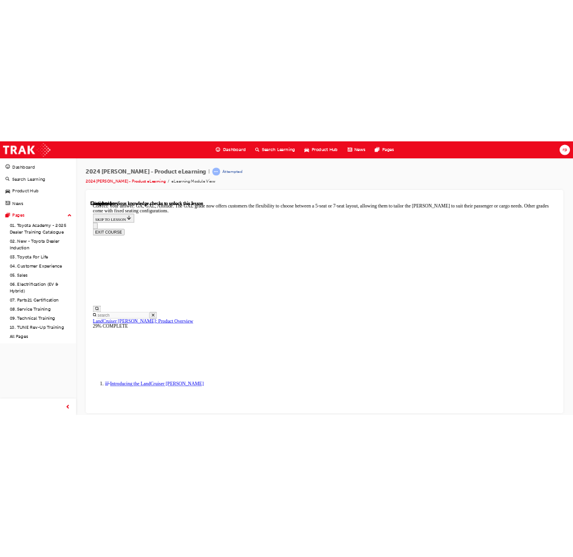
scroll to position [1, 0]
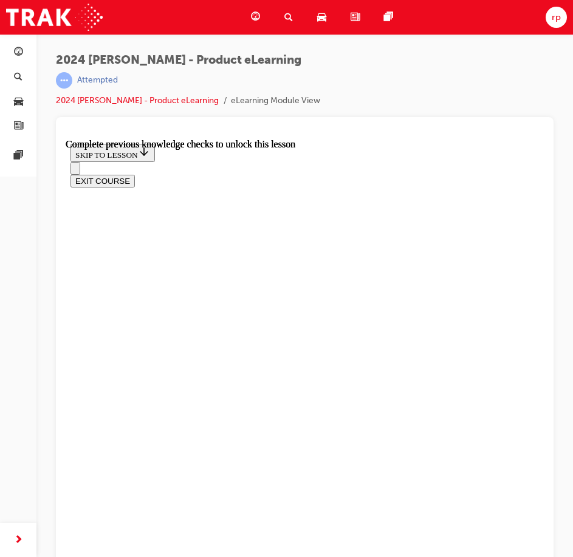
click at [553, 70] on div "2024 [PERSON_NAME] - Product eLearning | Attempted 2024 [PERSON_NAME] - Product…" at bounding box center [304, 280] width 536 height 493
click at [548, 331] on div at bounding box center [304, 344] width 497 height 454
